Goal: Entertainment & Leisure: Consume media (video, audio)

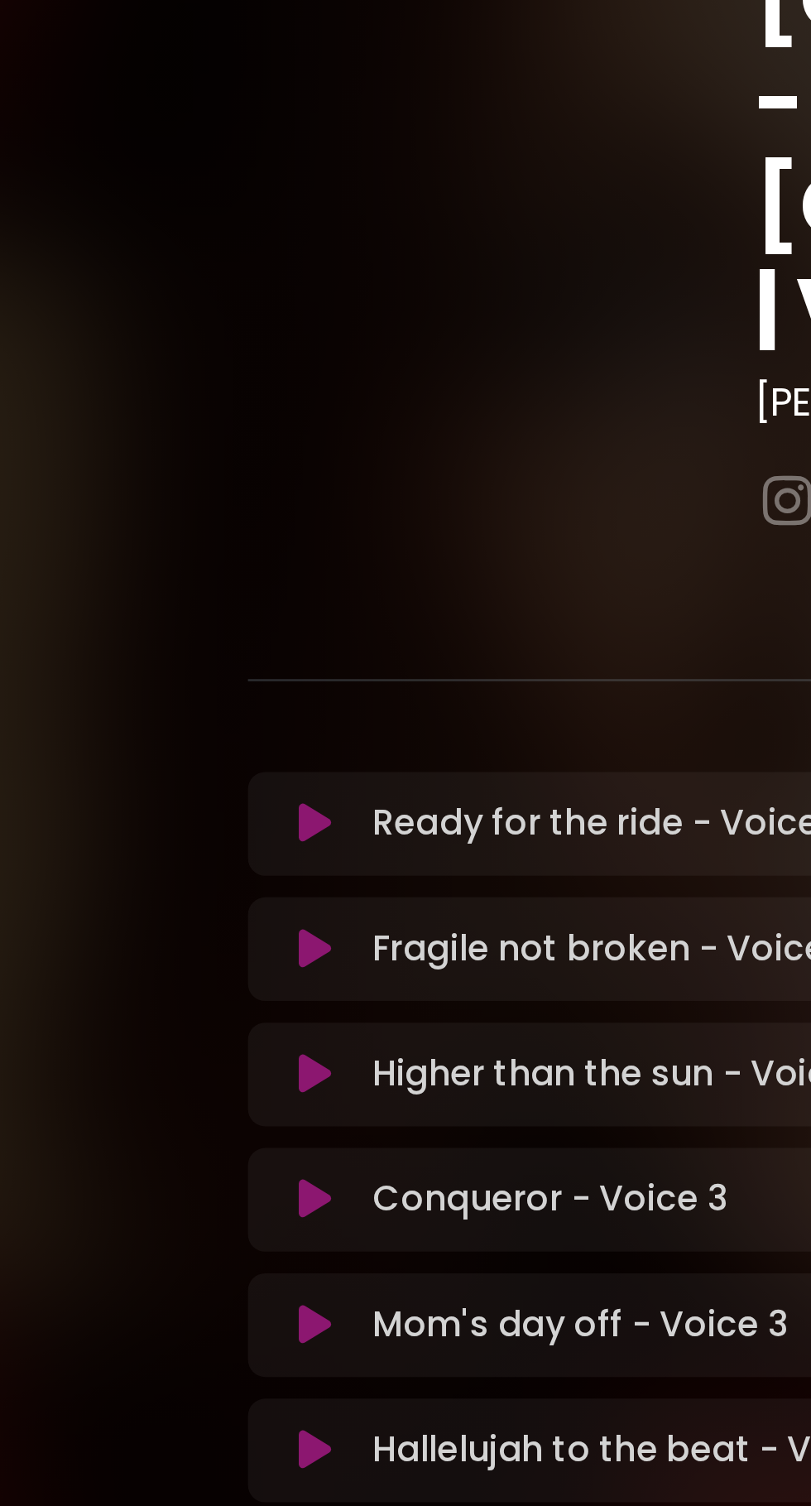
click at [149, 909] on icon at bounding box center [149, 917] width 12 height 17
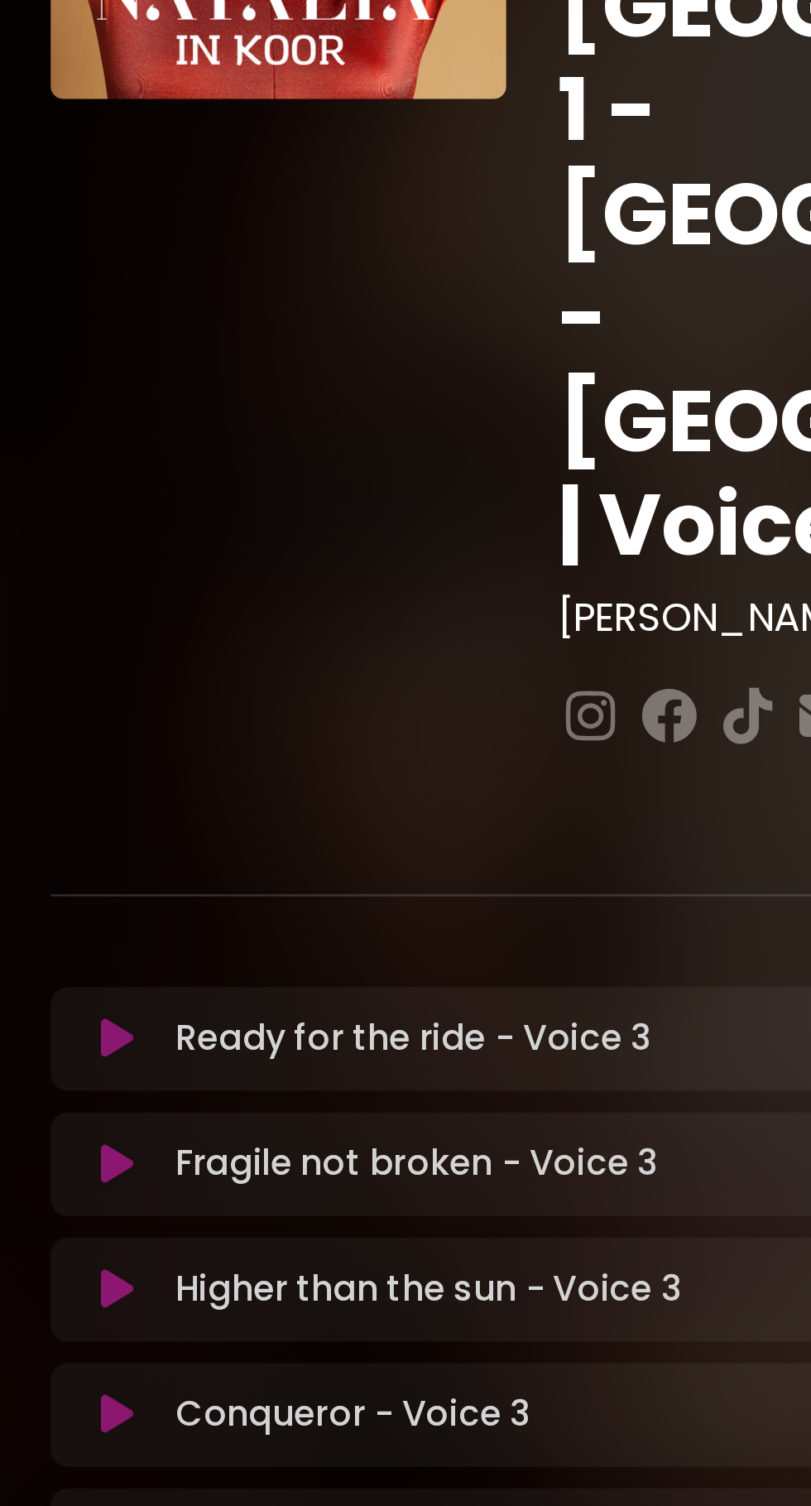
click at [149, 573] on icon at bounding box center [149, 581] width 12 height 17
